Goal: Book appointment/travel/reservation

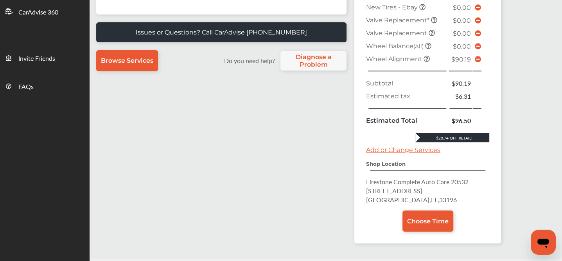
scroll to position [238, 0]
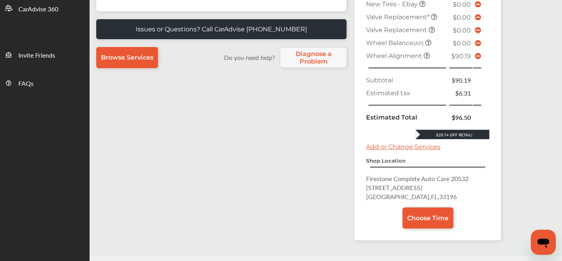
drag, startPoint x: 373, startPoint y: 112, endPoint x: 476, endPoint y: 53, distance: 118.5
click at [476, 53] on icon at bounding box center [478, 56] width 6 height 6
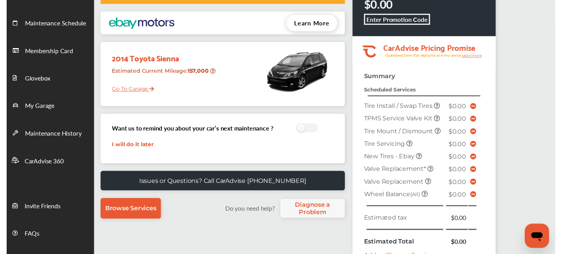
scroll to position [81, 0]
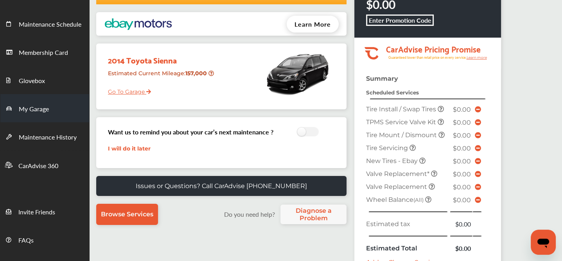
click at [32, 107] on span "My Garage" at bounding box center [34, 109] width 30 height 10
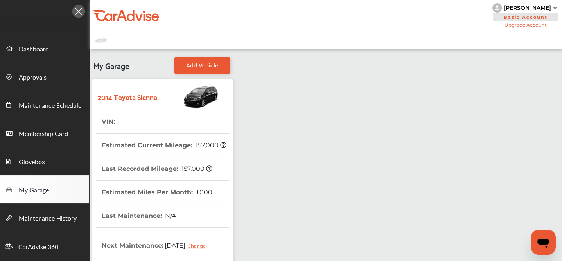
click at [210, 121] on tr "VIN :" at bounding box center [162, 121] width 133 height 23
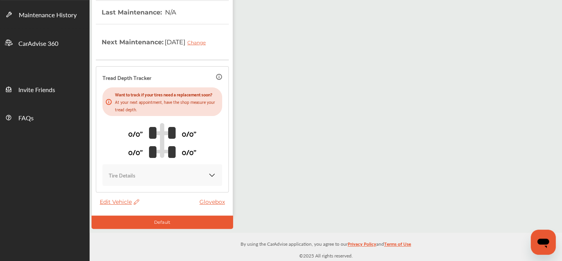
scroll to position [210, 0]
click at [111, 196] on thead "VIN : Estimated Current Mileage : 157,000 Last Recorded Mileage : 157,000 Estim…" at bounding box center [162, 52] width 133 height 291
click at [112, 200] on span "Edit Vehicle" at bounding box center [120, 201] width 40 height 7
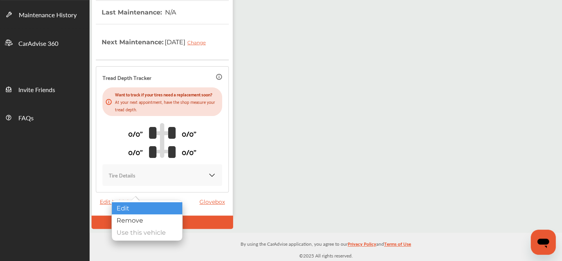
click at [141, 206] on div "Edit" at bounding box center [147, 208] width 70 height 12
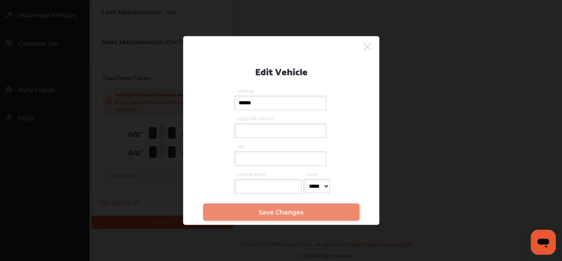
click at [276, 154] on input "VIN" at bounding box center [280, 158] width 92 height 14
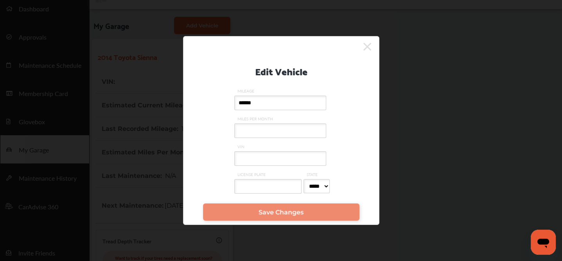
scroll to position [42, 0]
click at [254, 157] on input "VIN" at bounding box center [280, 158] width 92 height 14
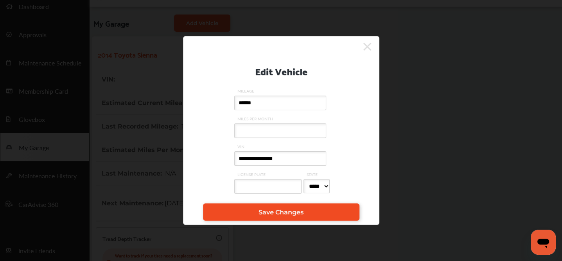
type input "**********"
click at [264, 212] on span "Save Changes" at bounding box center [281, 211] width 45 height 7
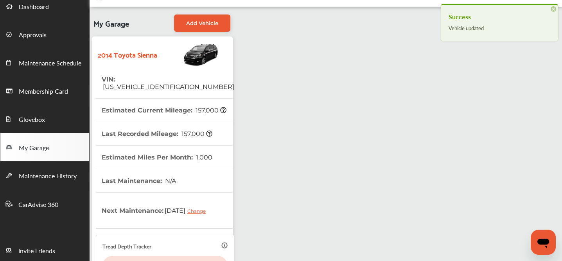
scroll to position [0, 0]
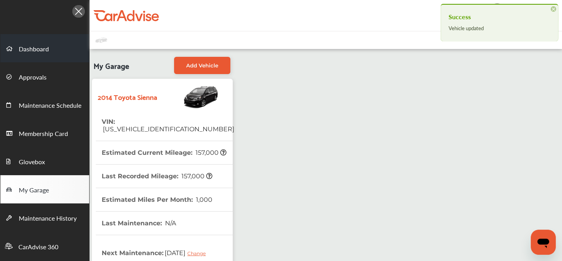
click at [41, 49] on span "Dashboard" at bounding box center [34, 49] width 30 height 10
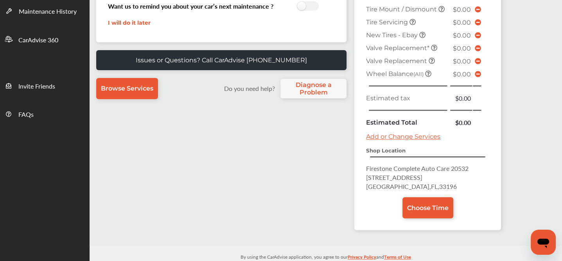
scroll to position [216, 0]
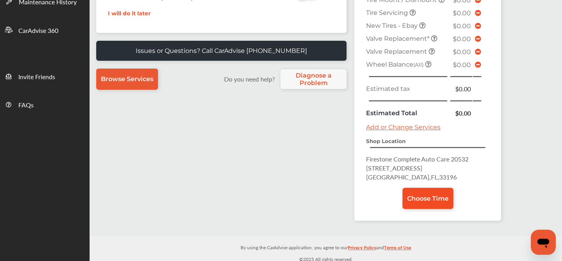
click at [431, 195] on span "Choose Time" at bounding box center [427, 197] width 41 height 7
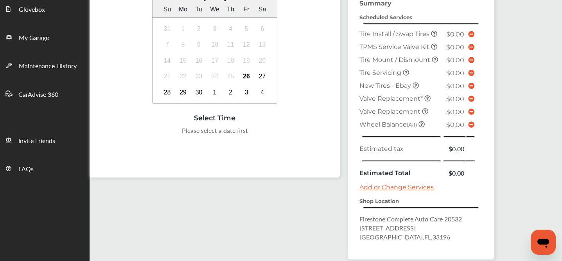
scroll to position [154, 0]
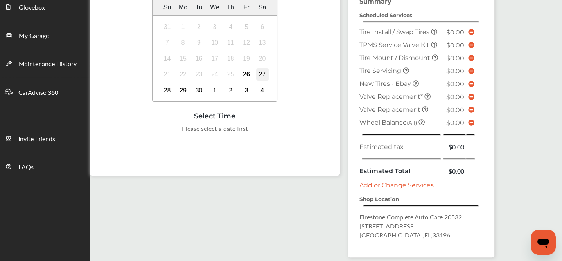
click at [261, 76] on div "27" at bounding box center [262, 74] width 13 height 13
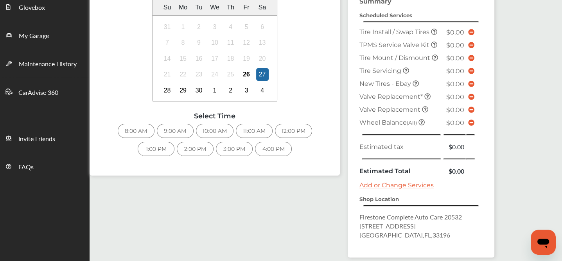
scroll to position [187, 0]
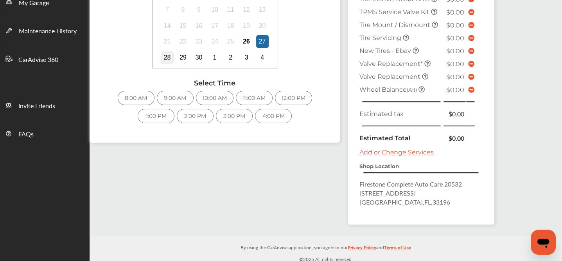
click at [162, 54] on div "28" at bounding box center [167, 57] width 13 height 13
click at [132, 99] on div "9:00 AM" at bounding box center [136, 98] width 37 height 14
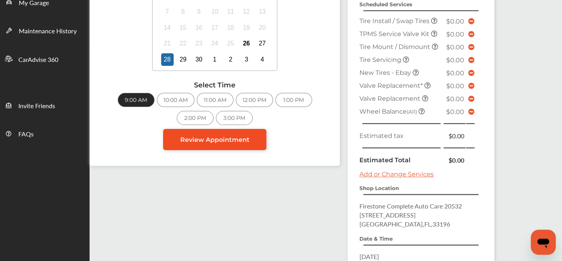
click at [226, 138] on span "Review Appointment" at bounding box center [214, 139] width 69 height 7
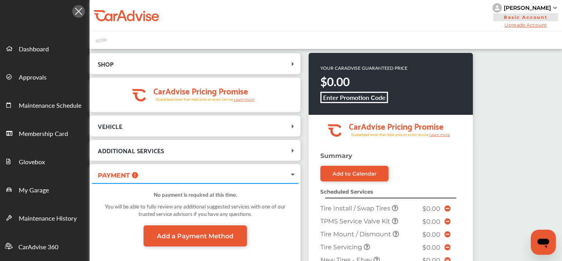
scroll to position [284, 0]
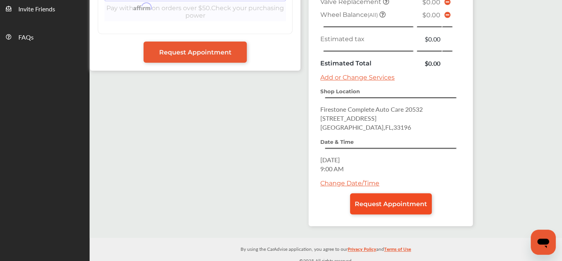
click at [383, 200] on span "Request Appointment" at bounding box center [391, 203] width 72 height 7
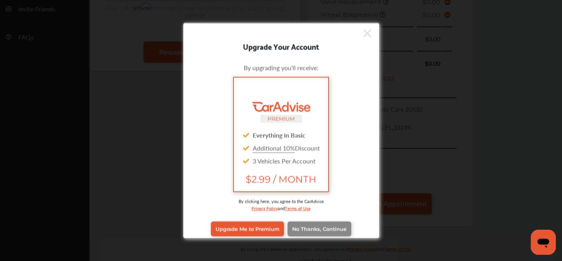
click at [310, 228] on span "No Thanks, Continue" at bounding box center [319, 228] width 54 height 6
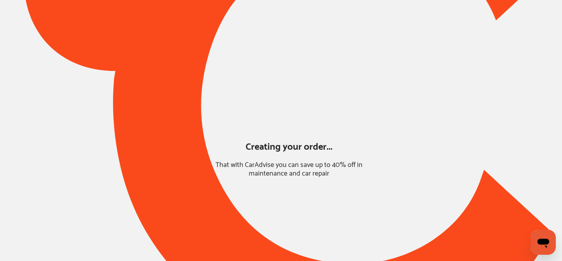
scroll to position [73, 0]
click at [361, 183] on div at bounding box center [281, 104] width 562 height 487
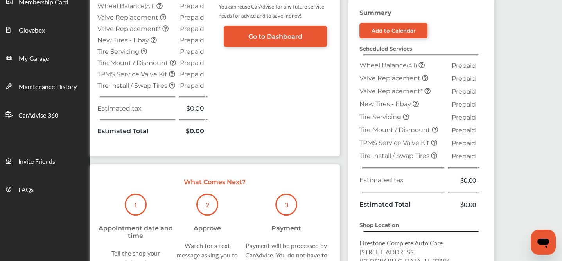
scroll to position [127, 0]
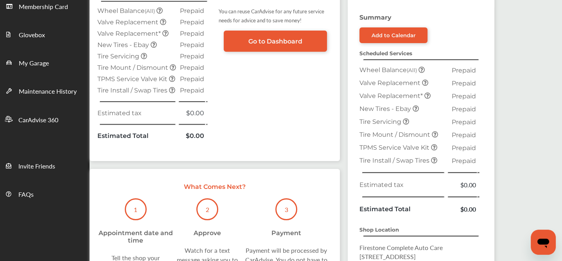
click at [162, 67] on span "Tire Mount / Dismount" at bounding box center [133, 67] width 72 height 7
click at [353, 193] on div "Summary Add to Calendar Scheduled Services Wheel Balance (All) Prepaid Valve Re…" at bounding box center [421, 185] width 147 height 342
click at [355, 191] on div "Summary Add to Calendar Scheduled Services Wheel Balance (All) Prepaid Valve Re…" at bounding box center [421, 185] width 147 height 342
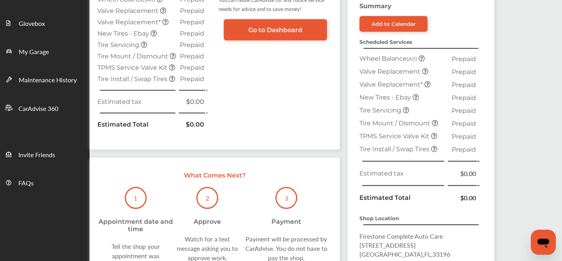
scroll to position [257, 0]
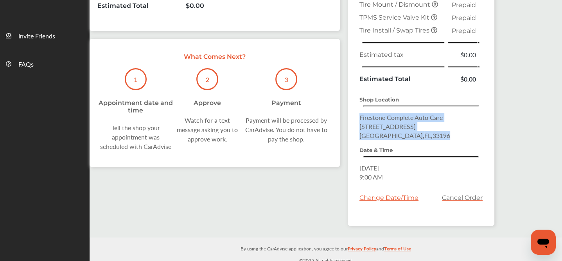
drag, startPoint x: 409, startPoint y: 134, endPoint x: 349, endPoint y: 100, distance: 68.5
click at [349, 100] on div "Summary Add to Calendar Scheduled Services Wheel Balance (All) Prepaid Valve Re…" at bounding box center [421, 55] width 147 height 342
copy div "Shop Location Firestone Complete Auto Care [STREET_ADDRESS]"
click at [558, 106] on div ".cls-1 { clip-path: url(#clip-Pricing_Promise_Banner); } .cls-2 { fill: #fff; }…" at bounding box center [326, 14] width 473 height 445
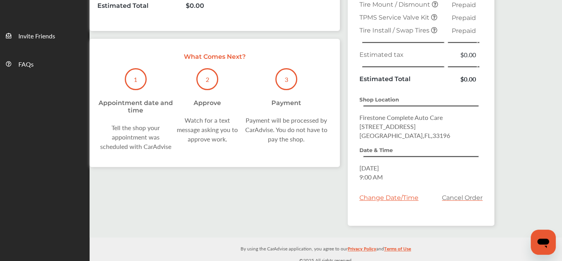
click at [397, 199] on p "Change Date/Time" at bounding box center [391, 197] width 63 height 20
click at [526, 123] on div ".cls-1 { clip-path: url(#clip-Pricing_Promise_Banner); } .cls-2 { fill: #fff; }…" at bounding box center [326, 14] width 473 height 445
